Goal: Task Accomplishment & Management: Manage account settings

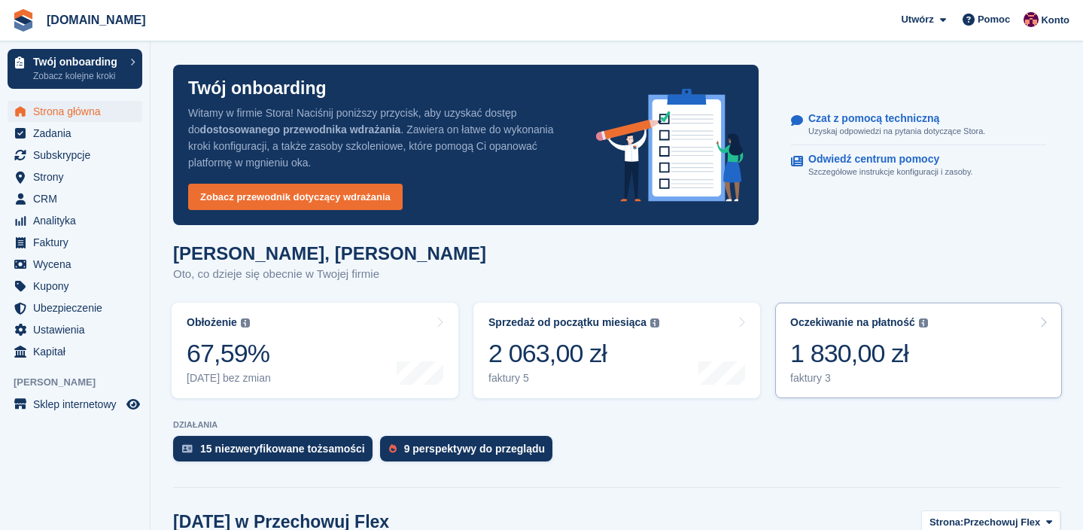
click at [833, 358] on div "1 830,00 zł" at bounding box center [859, 353] width 138 height 31
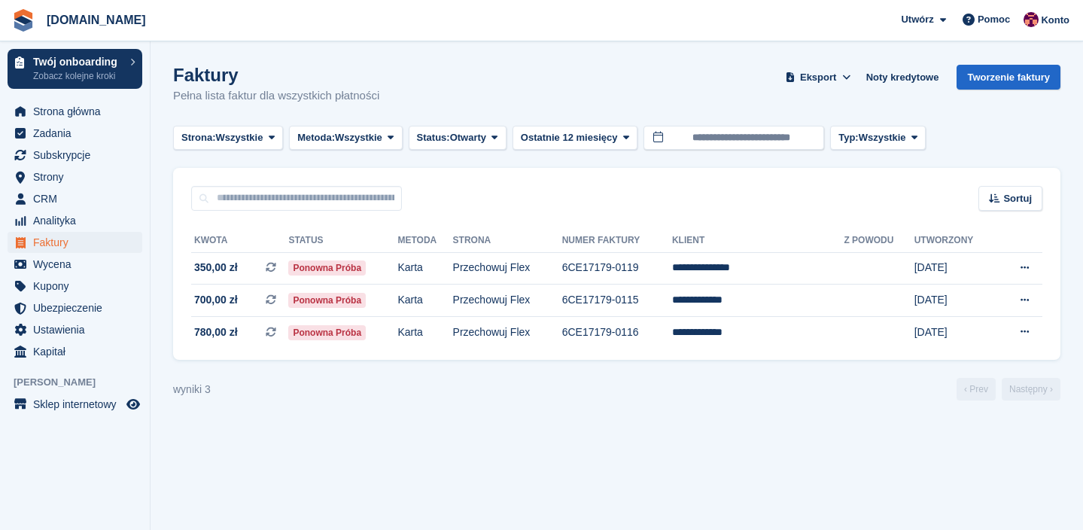
click at [638, 416] on section "Faktury Pełna lista faktur dla wszystkich płatności Eksport Eksport Faktury Eks…" at bounding box center [617, 265] width 933 height 530
click at [757, 300] on td "**********" at bounding box center [758, 301] width 172 height 32
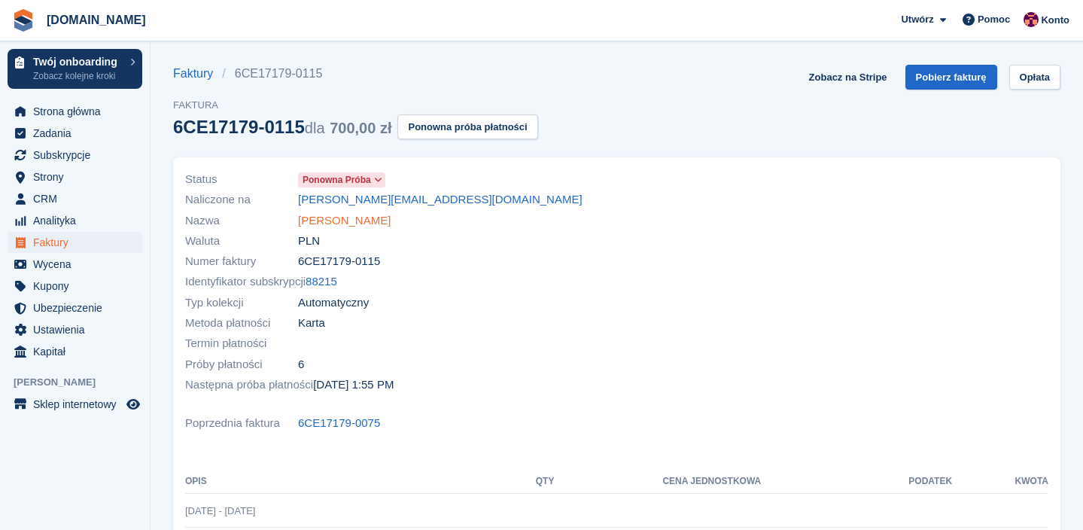
click at [340, 219] on link "Kinga Świątek" at bounding box center [344, 220] width 93 height 17
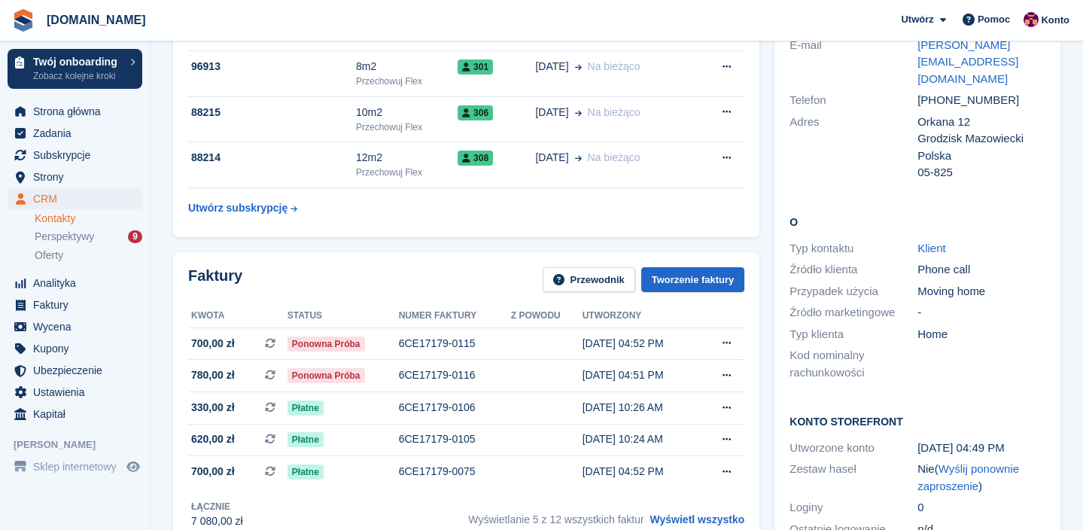
scroll to position [353, 0]
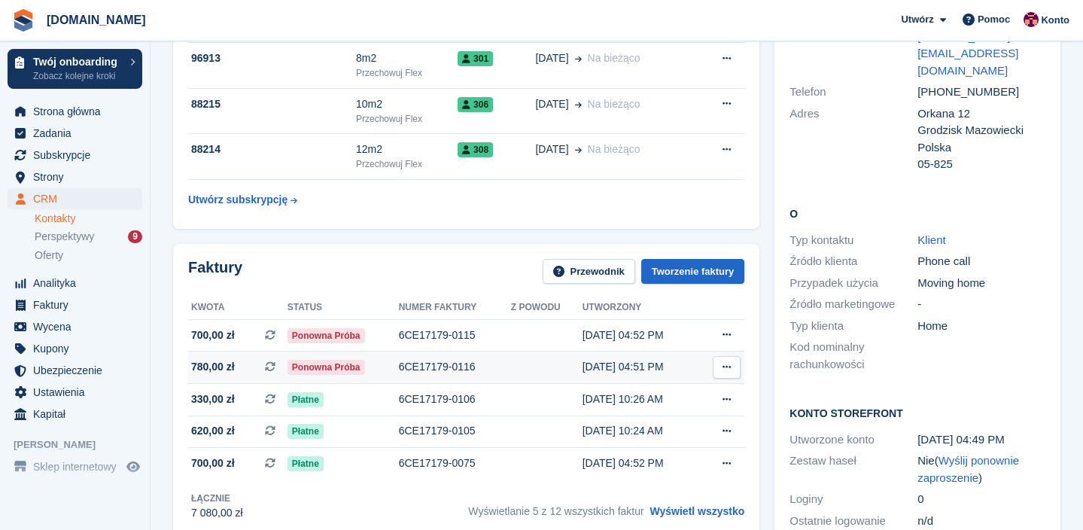
click at [723, 367] on icon at bounding box center [727, 367] width 8 height 10
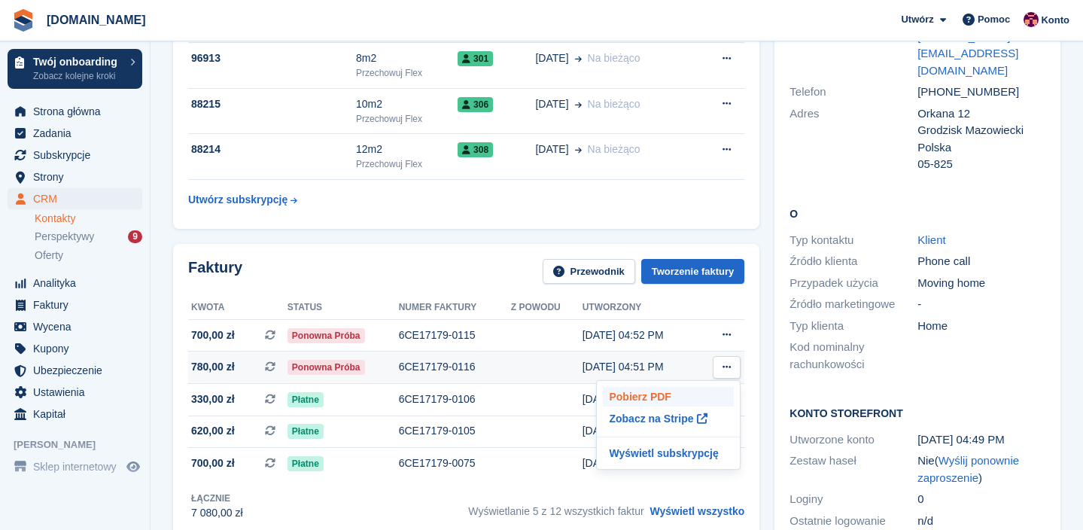
click at [692, 392] on p "Pobierz PDF" at bounding box center [668, 397] width 131 height 20
click at [723, 335] on icon at bounding box center [727, 335] width 8 height 10
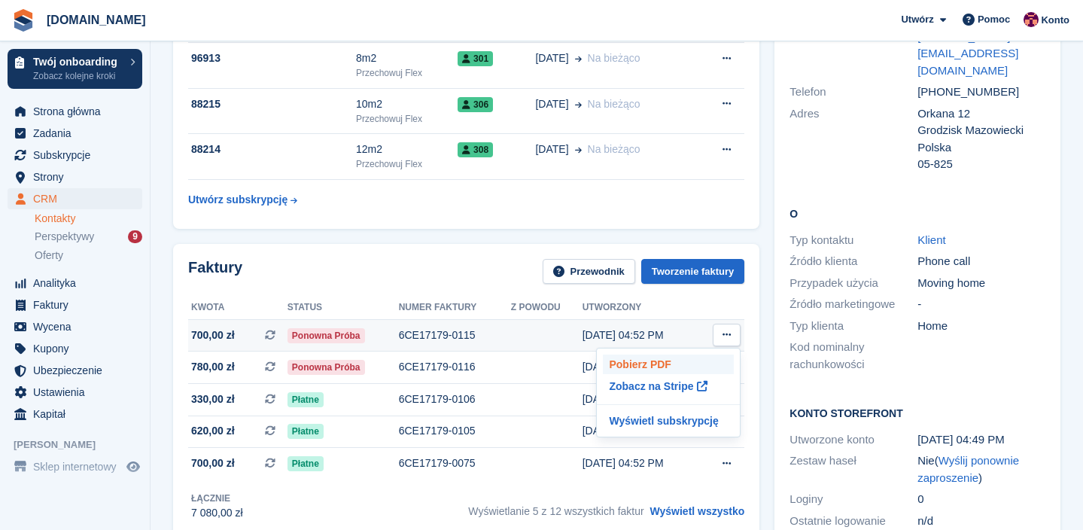
click at [685, 361] on p "Pobierz PDF" at bounding box center [668, 365] width 131 height 20
click at [70, 302] on span "Faktury" at bounding box center [78, 304] width 90 height 21
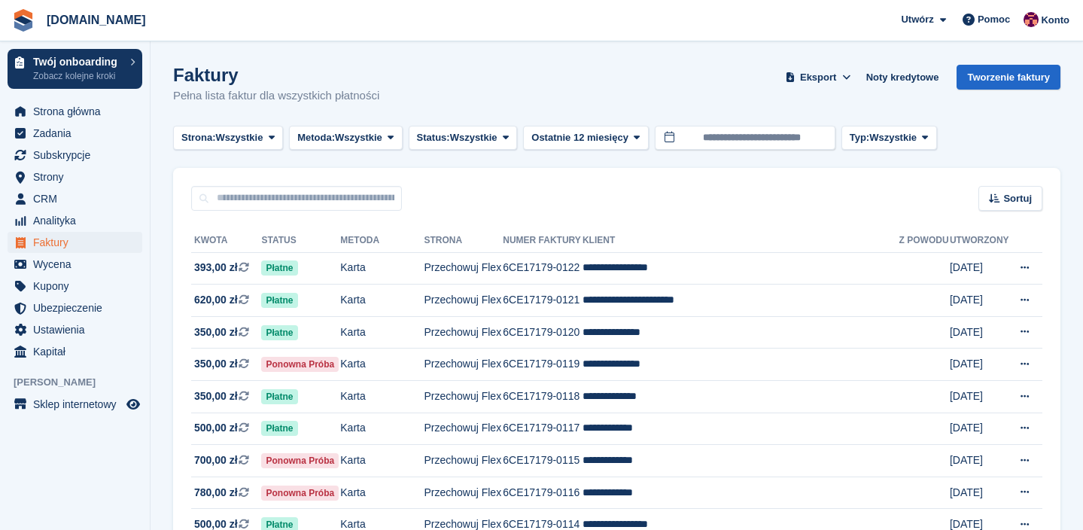
scroll to position [98, 0]
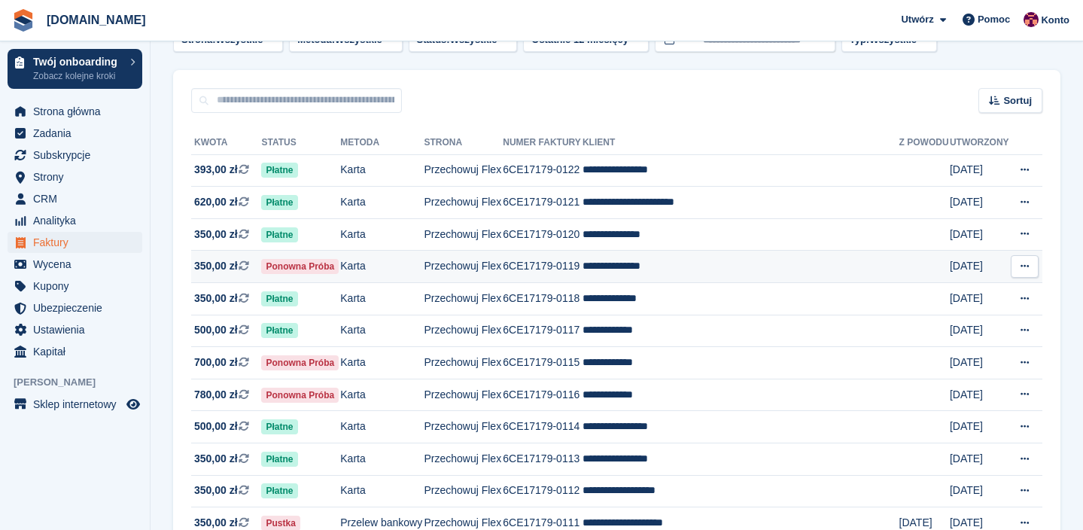
click at [490, 262] on td "Przechowuj Flex" at bounding box center [463, 267] width 79 height 32
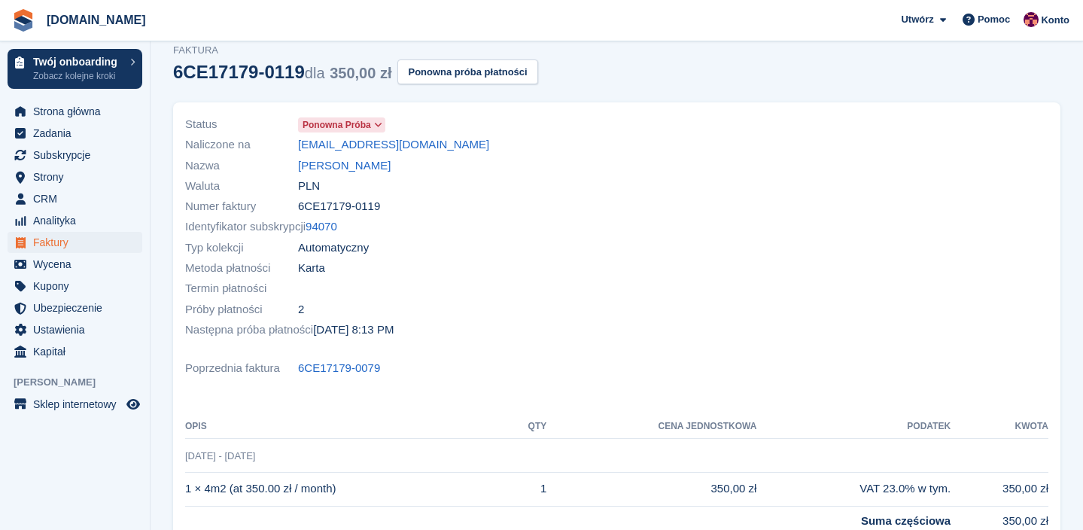
scroll to position [37, 0]
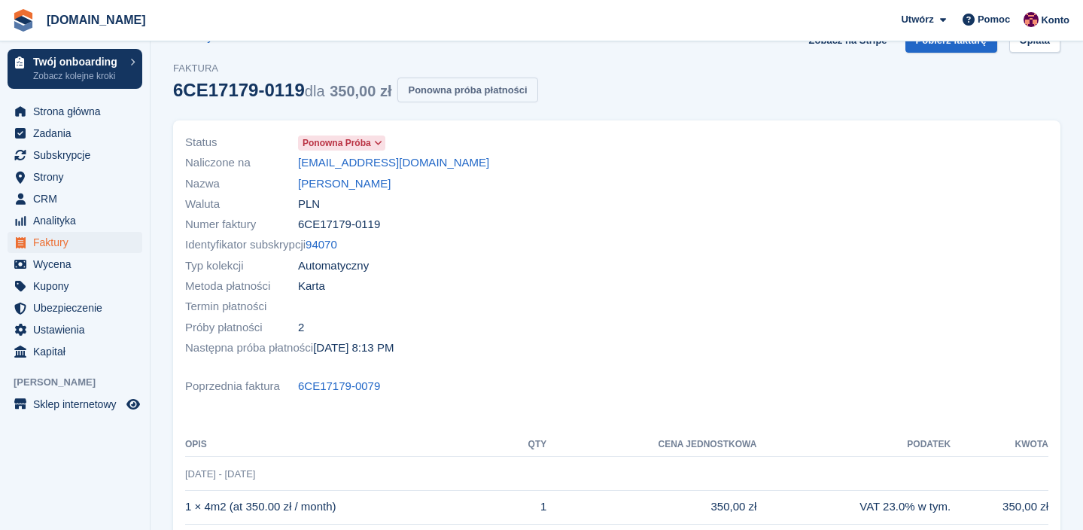
click at [477, 100] on button "Ponowna próba płatności" at bounding box center [467, 90] width 140 height 25
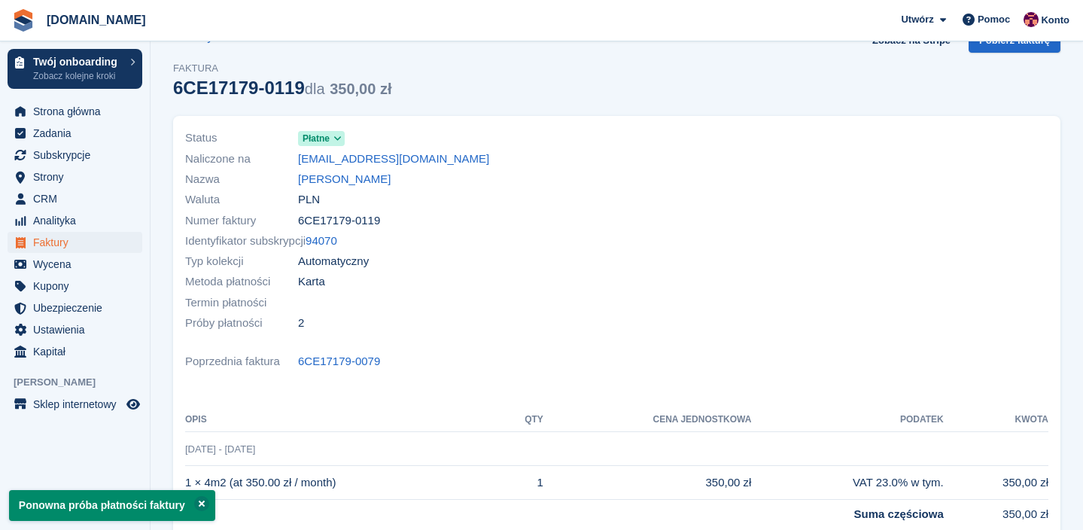
scroll to position [0, 0]
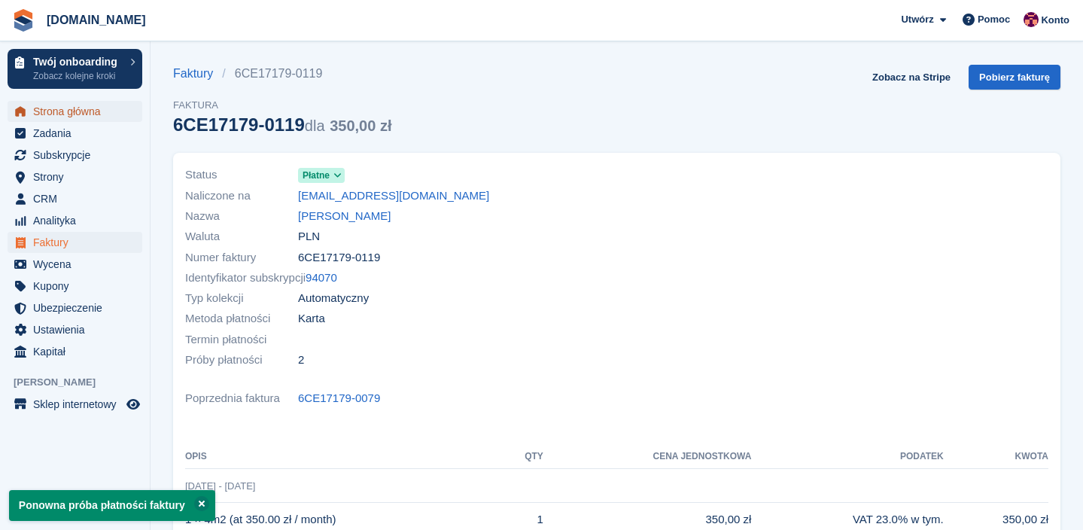
click at [60, 111] on span "Strona główna" at bounding box center [78, 111] width 90 height 21
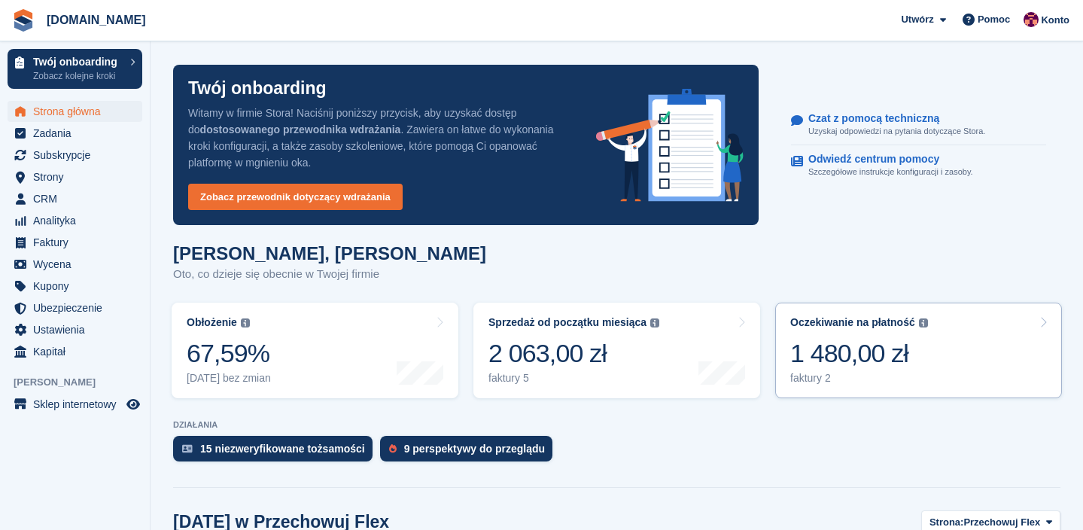
click at [869, 338] on div "1 480,00 zł" at bounding box center [859, 353] width 138 height 31
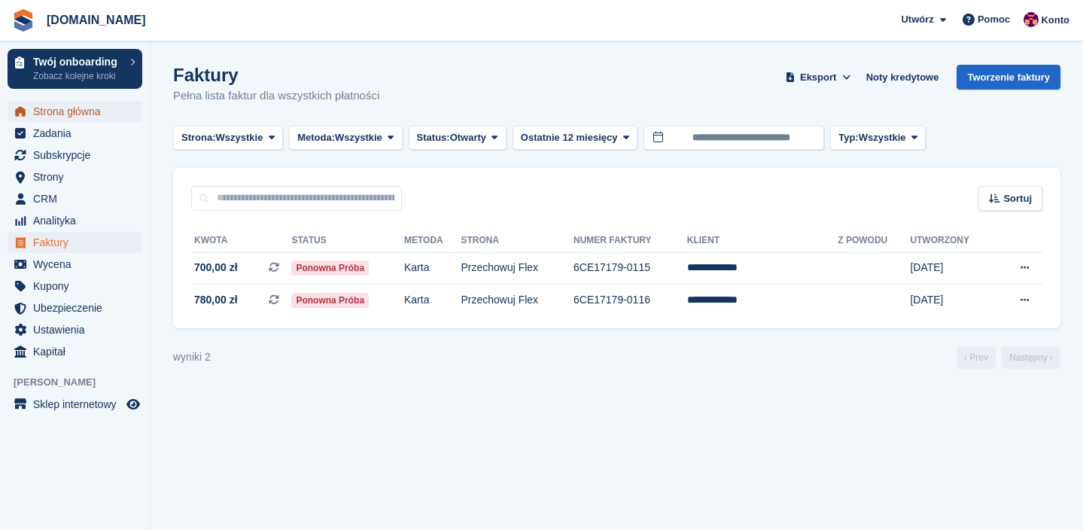
click at [70, 105] on span "Strona główna" at bounding box center [78, 111] width 90 height 21
